Goal: Task Accomplishment & Management: Manage account settings

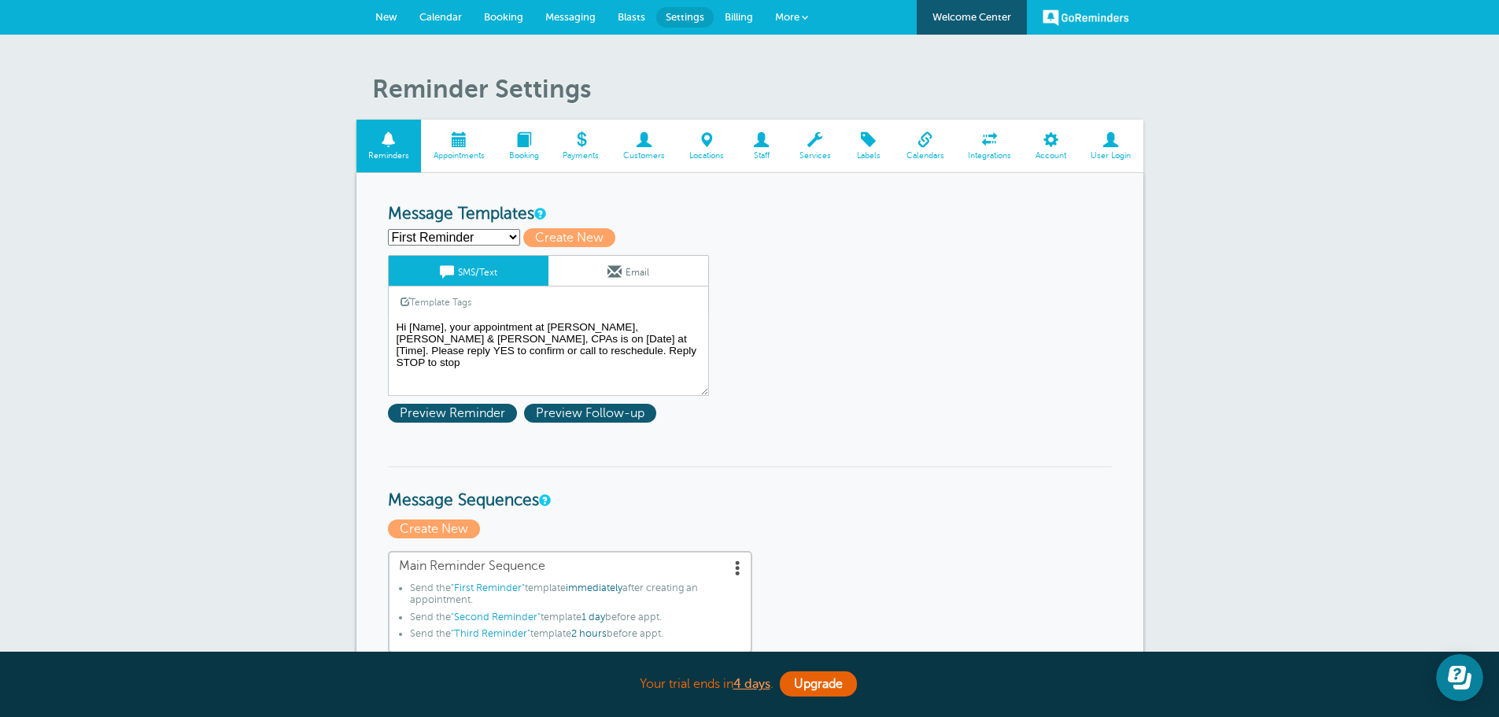
click at [461, 146] on span at bounding box center [459, 139] width 76 height 15
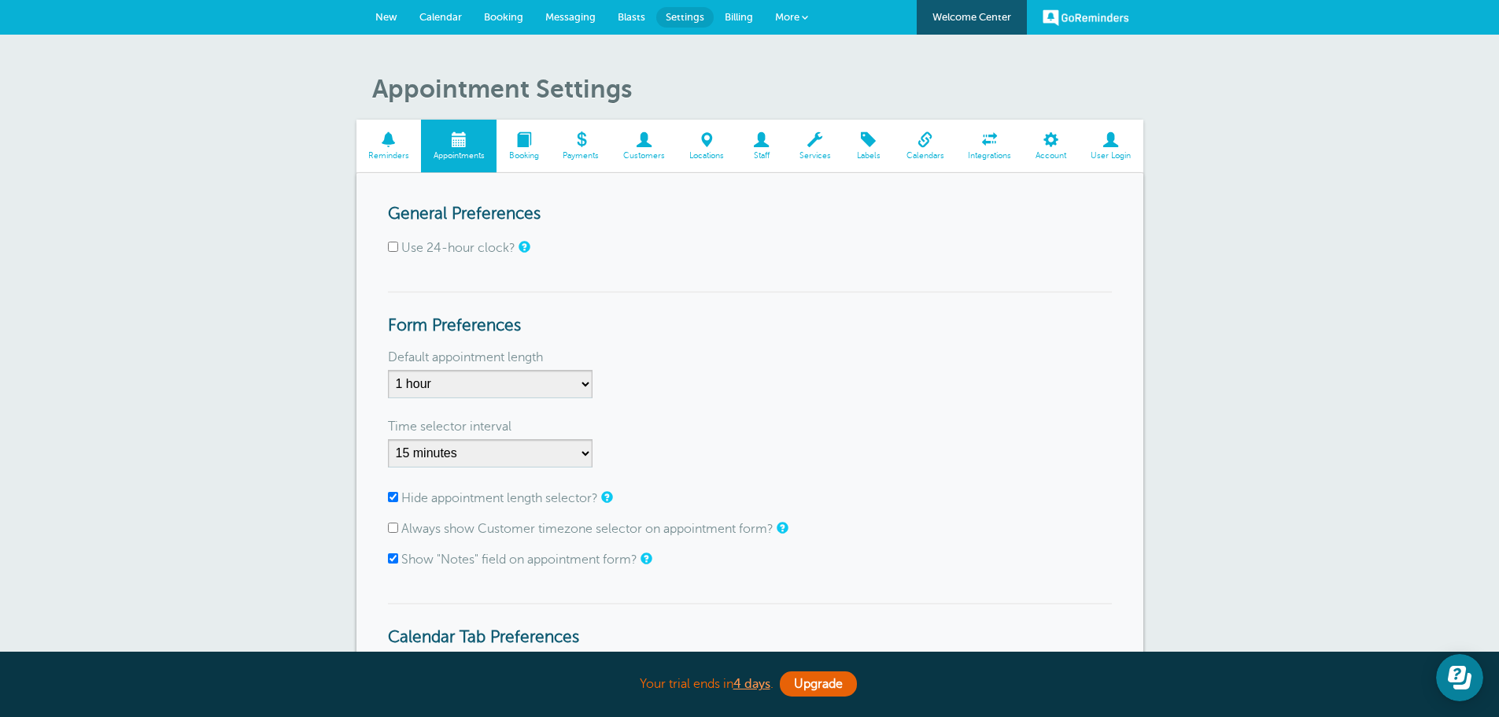
click at [529, 140] on span at bounding box center [523, 139] width 54 height 15
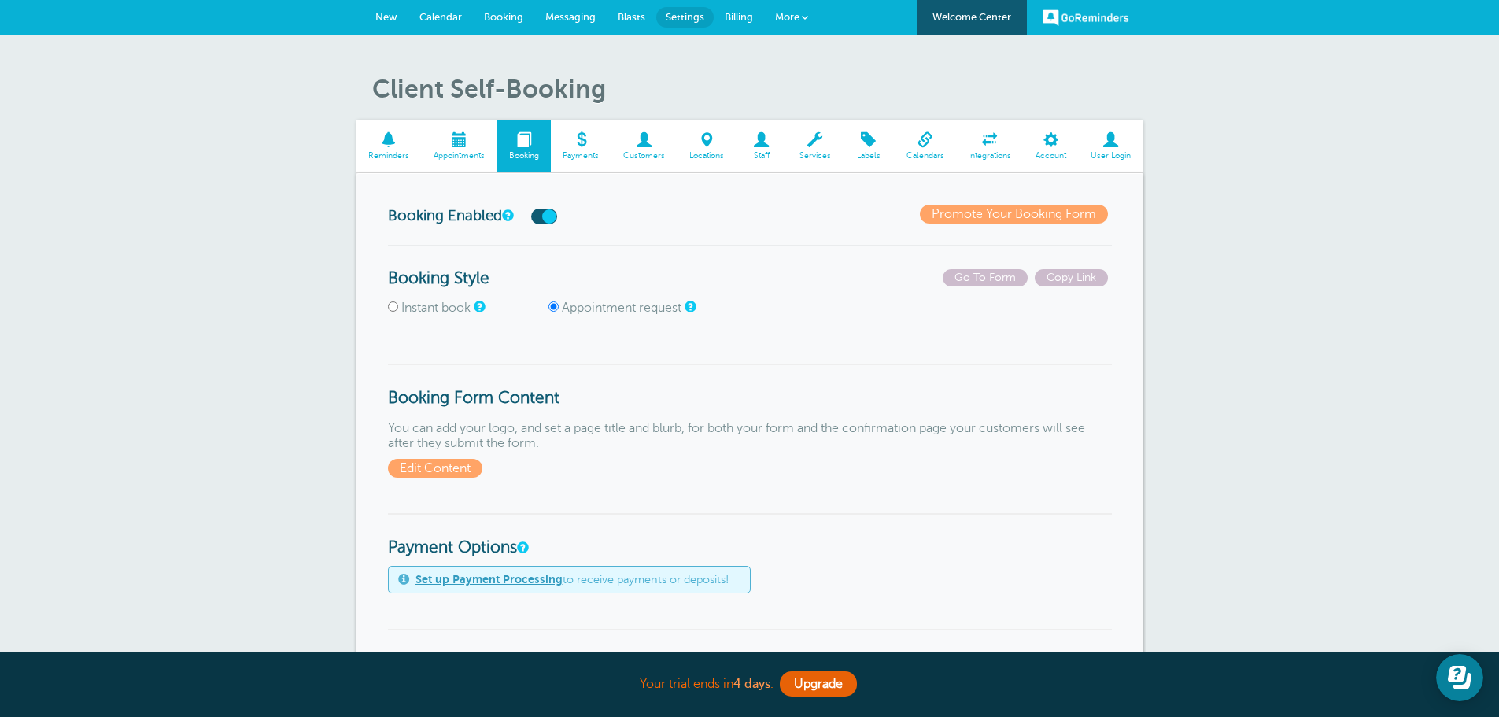
click at [456, 136] on span at bounding box center [459, 139] width 76 height 15
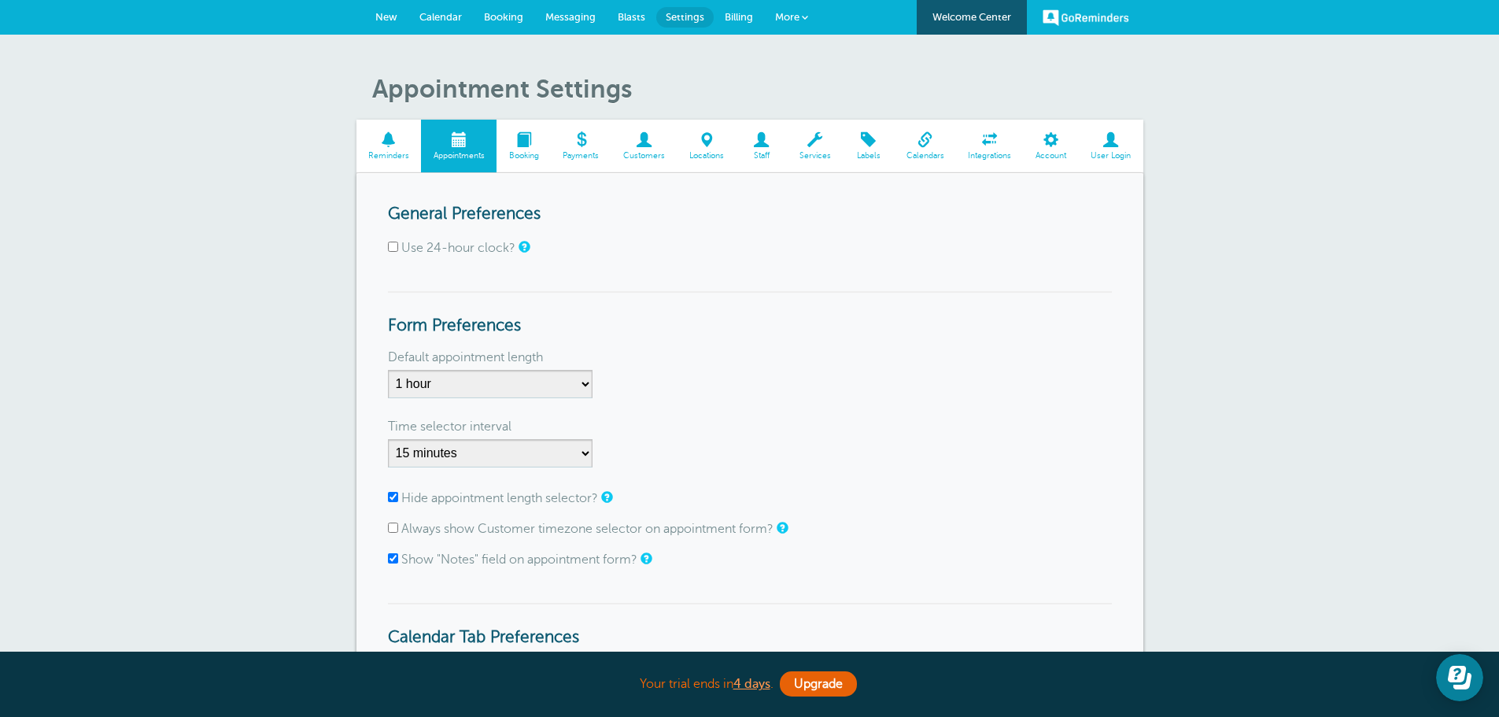
click at [384, 141] on span at bounding box center [388, 139] width 65 height 15
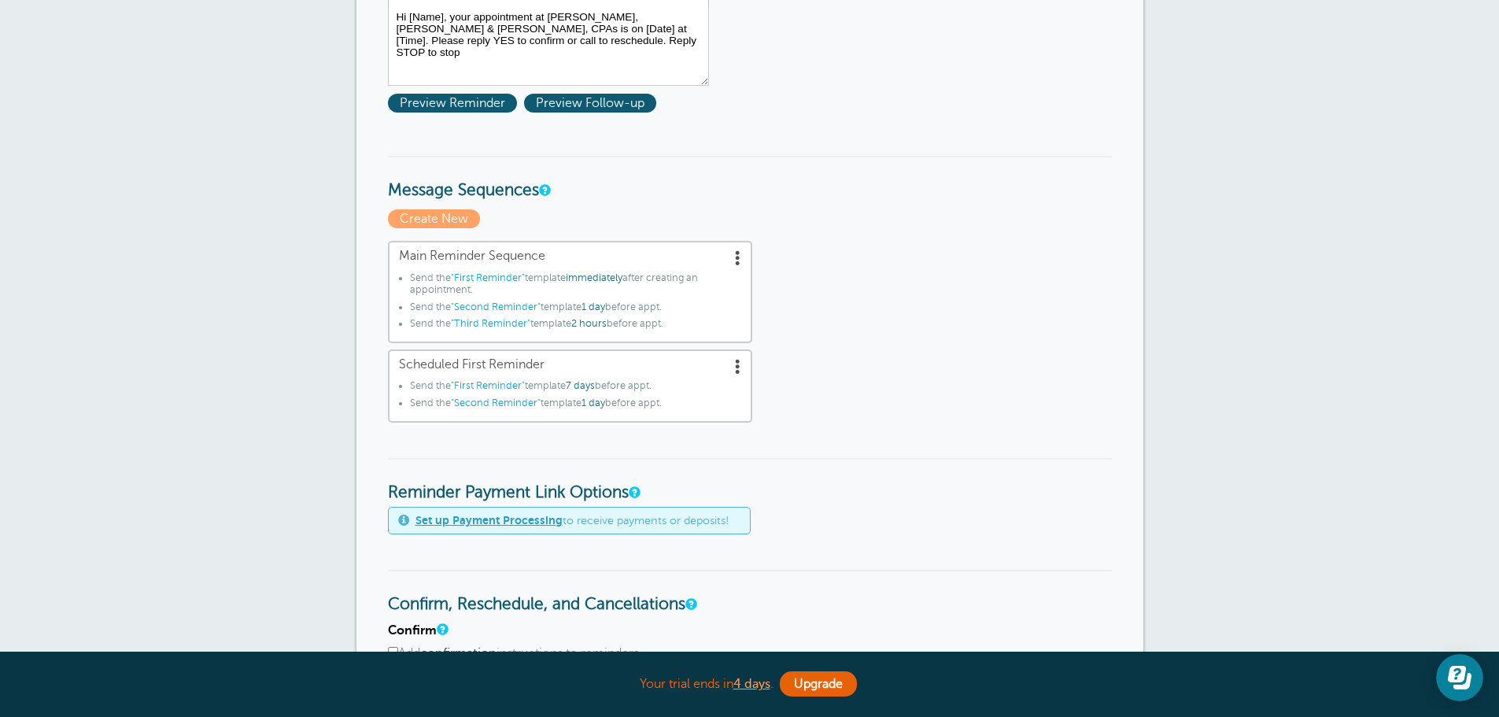
scroll to position [393, 0]
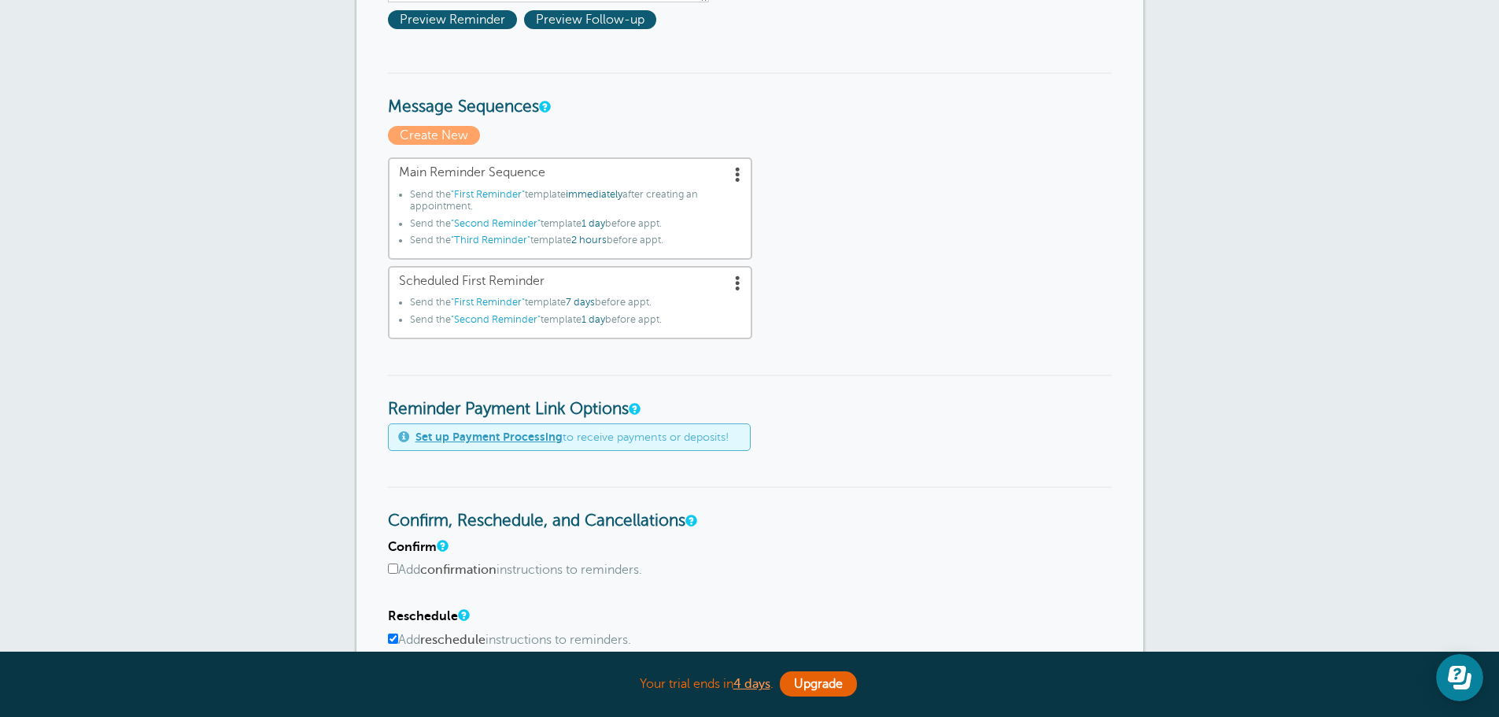
click at [737, 175] on span at bounding box center [738, 174] width 16 height 16
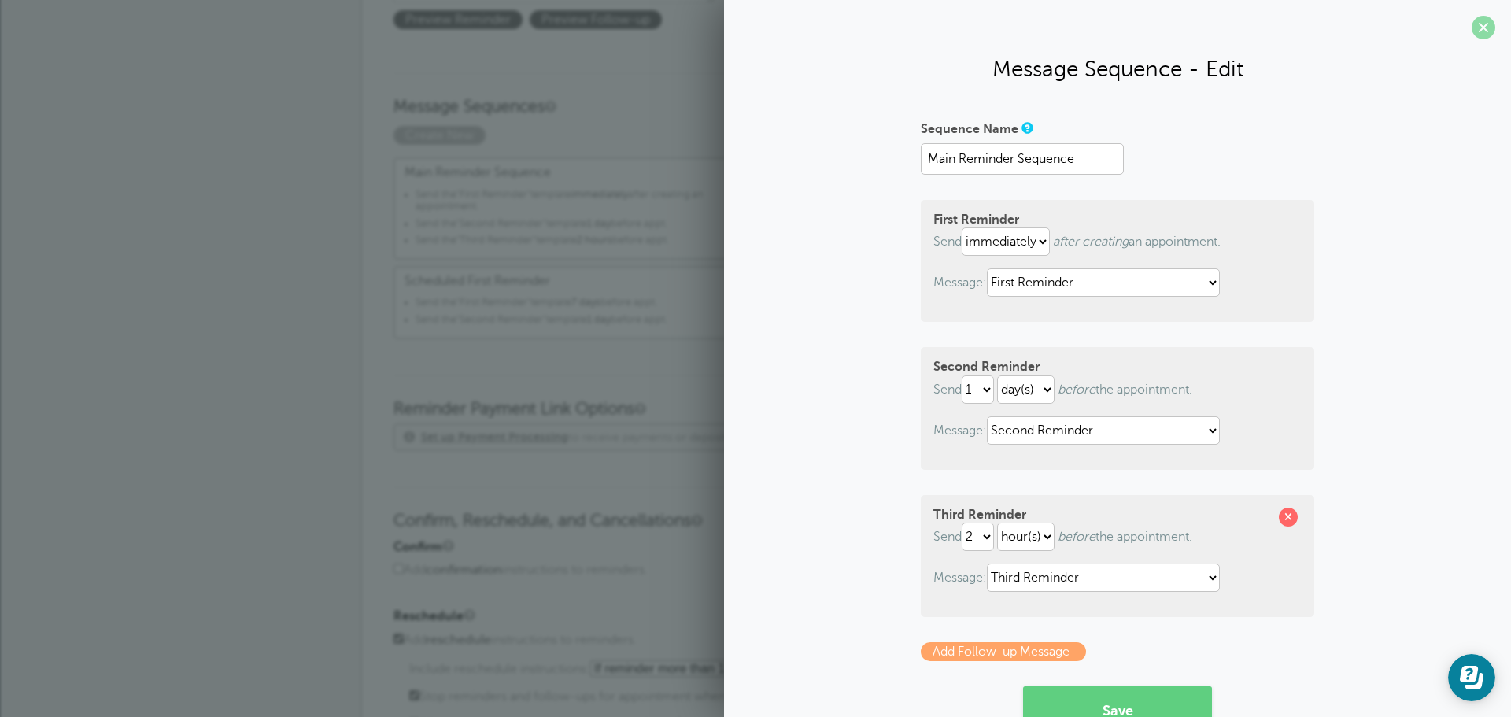
click at [1471, 28] on span at bounding box center [1483, 28] width 24 height 24
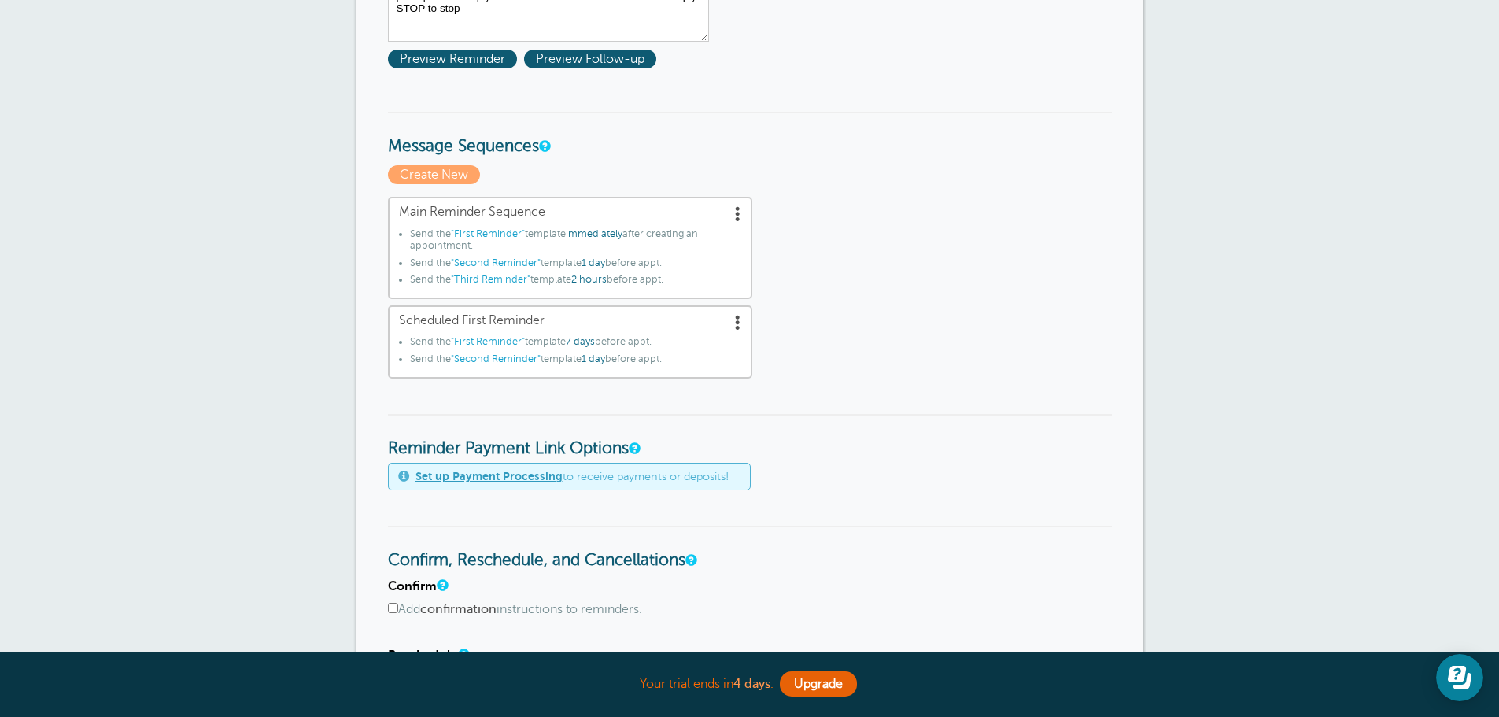
scroll to position [0, 0]
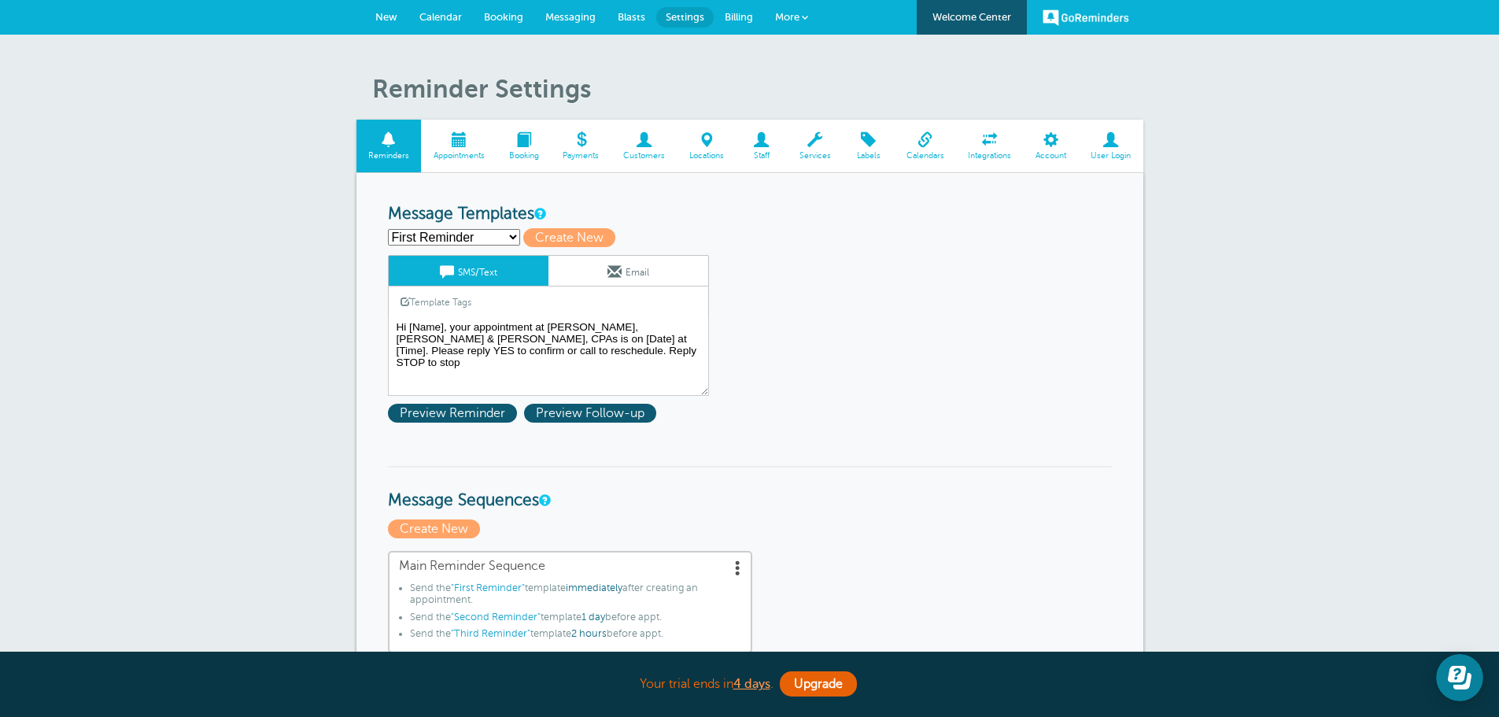
click at [390, 17] on span "New" at bounding box center [386, 17] width 22 height 12
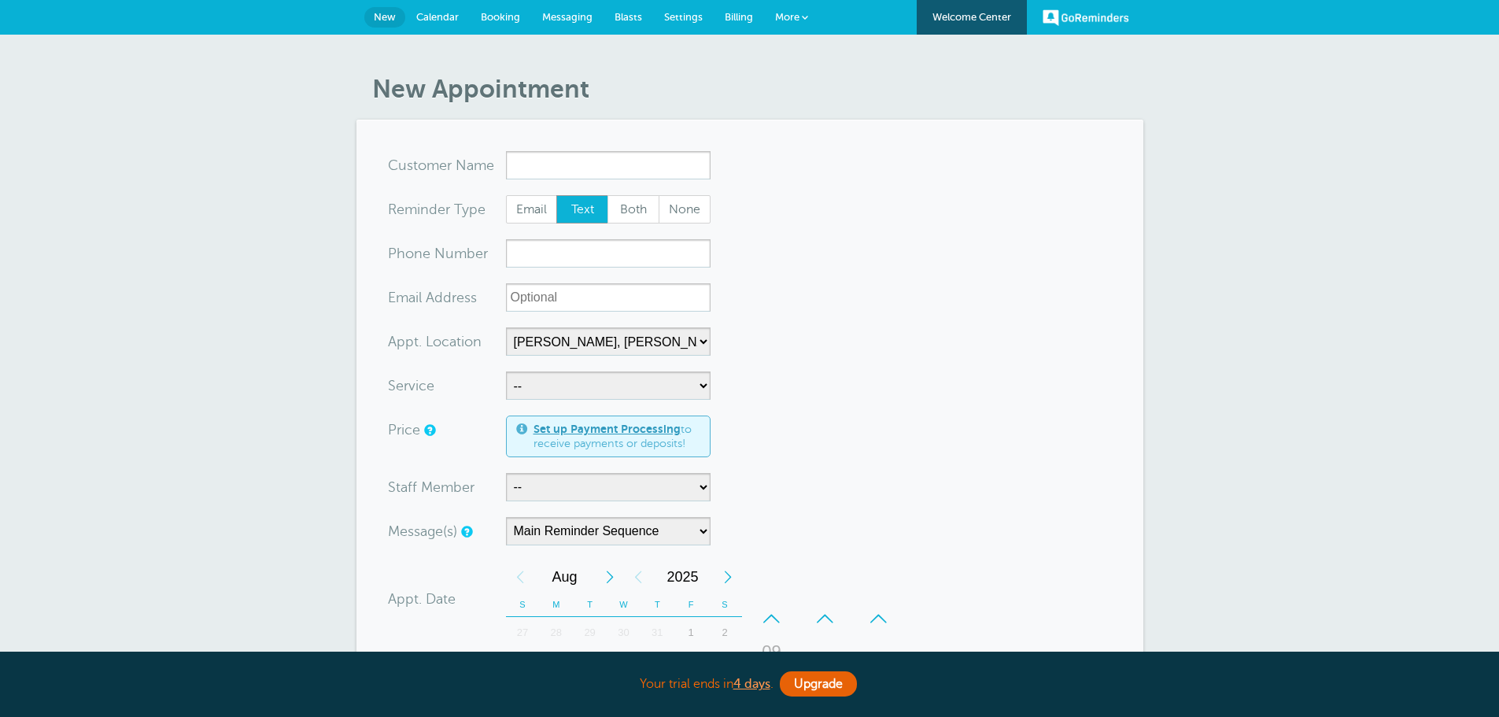
select select "24510"
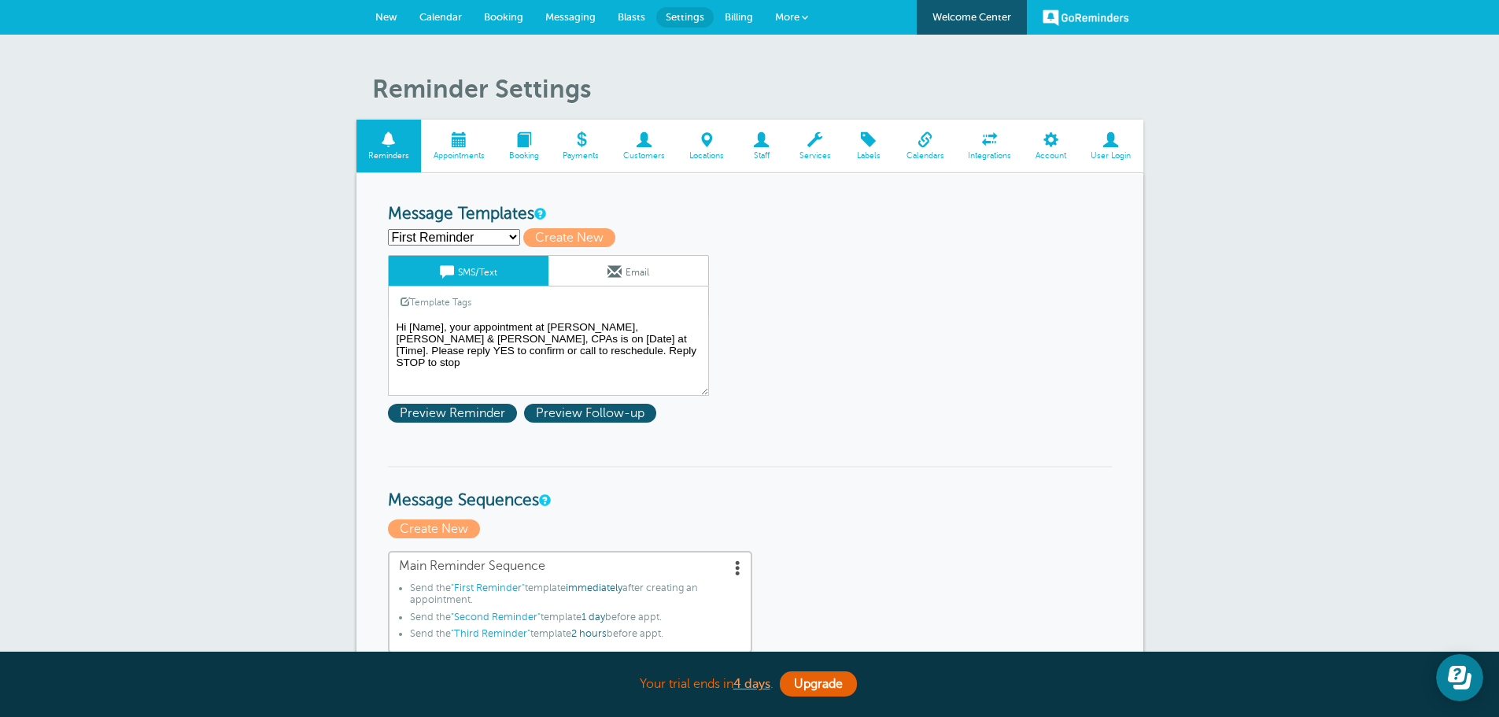
click at [796, 131] on link "Services" at bounding box center [815, 146] width 56 height 53
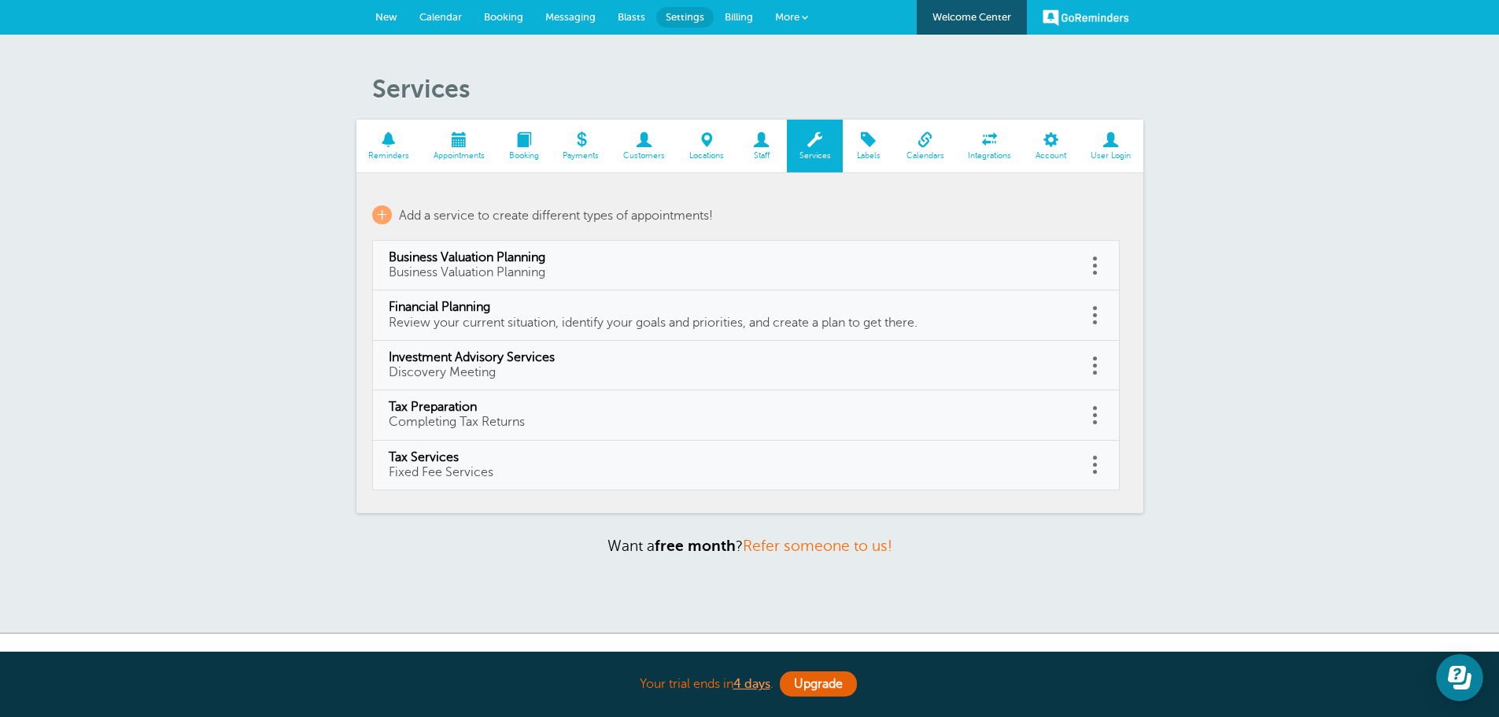
click at [455, 302] on span "Financial Planning" at bounding box center [730, 307] width 683 height 15
type input "Financial Planning"
type input "Review your current situation, identify your goals and priorities, and create a…"
select select "60"
checkbox input "true"
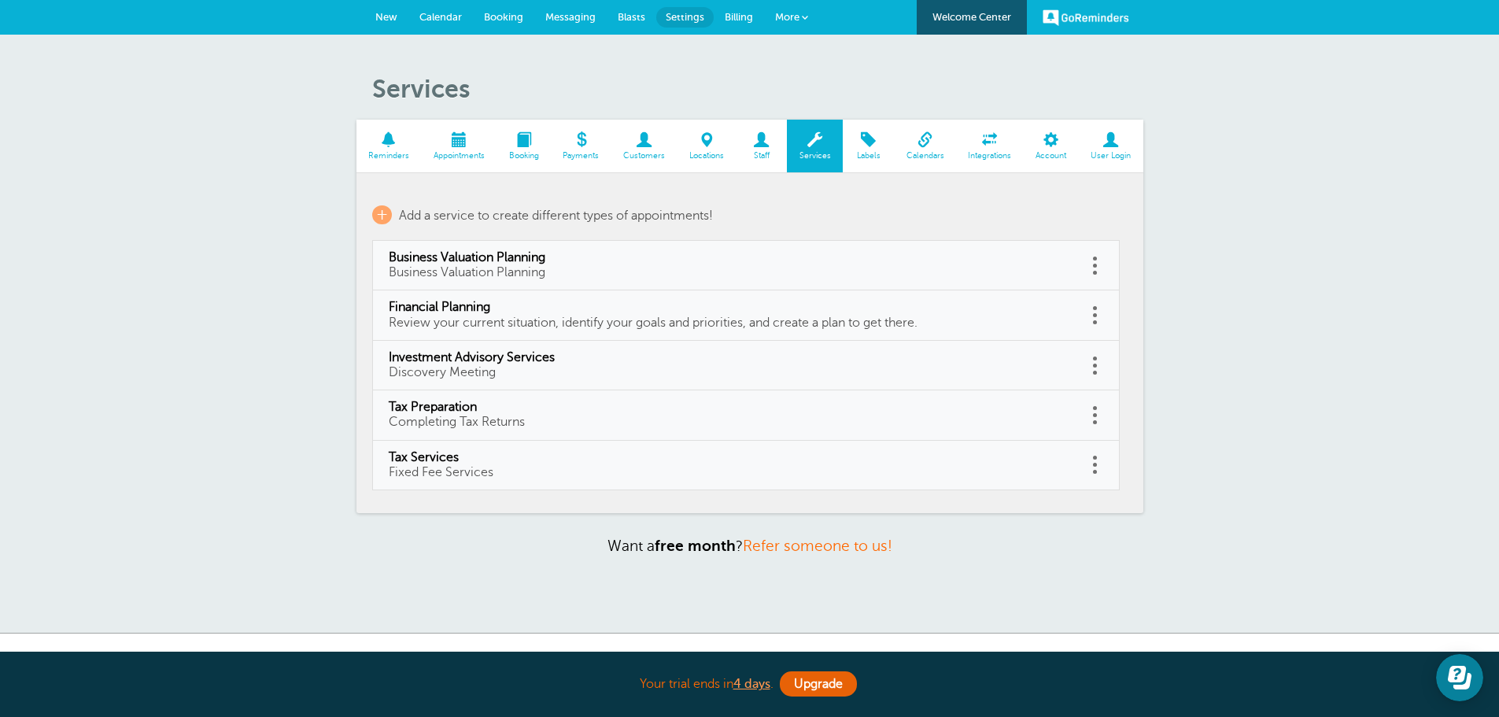
select select "60"
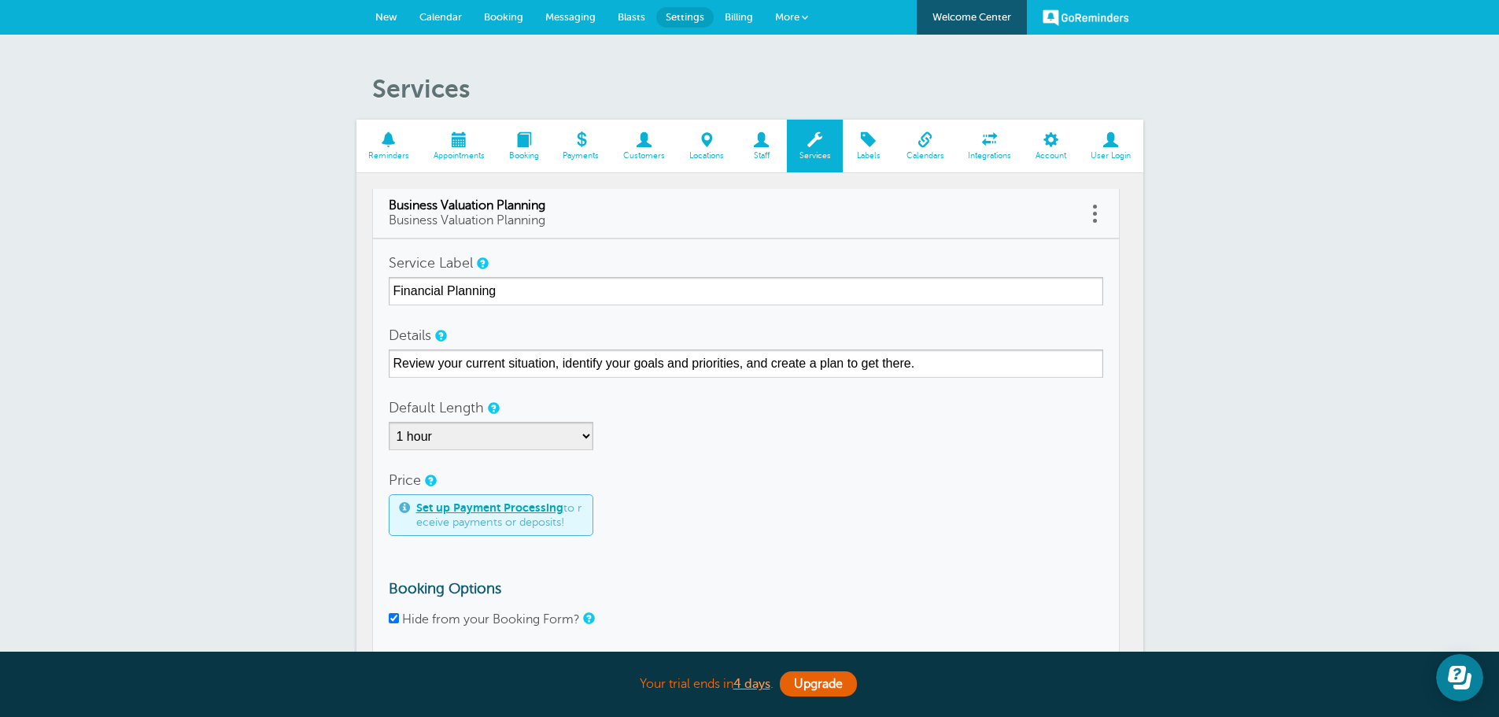
click at [392, 146] on span at bounding box center [388, 139] width 65 height 15
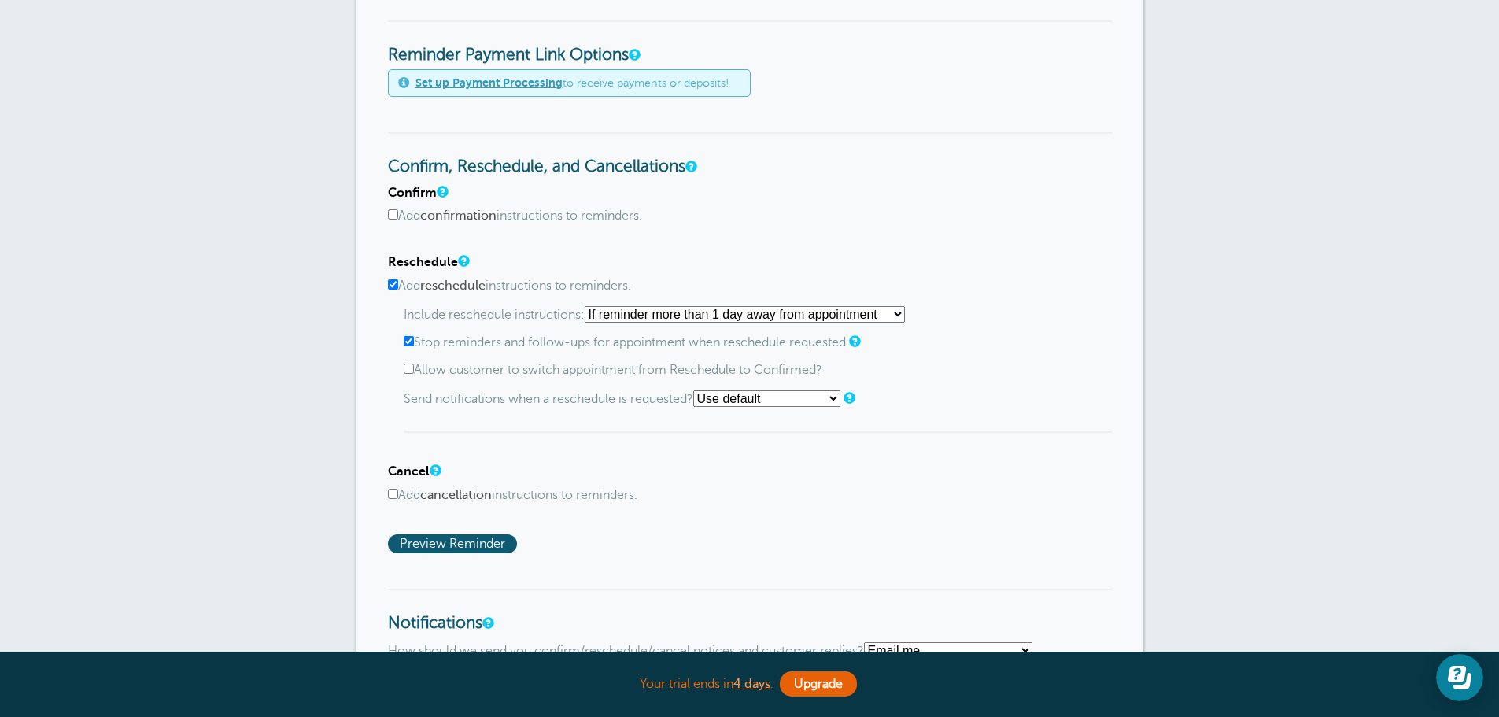
scroll to position [787, 0]
